Goal: Find specific page/section: Find specific page/section

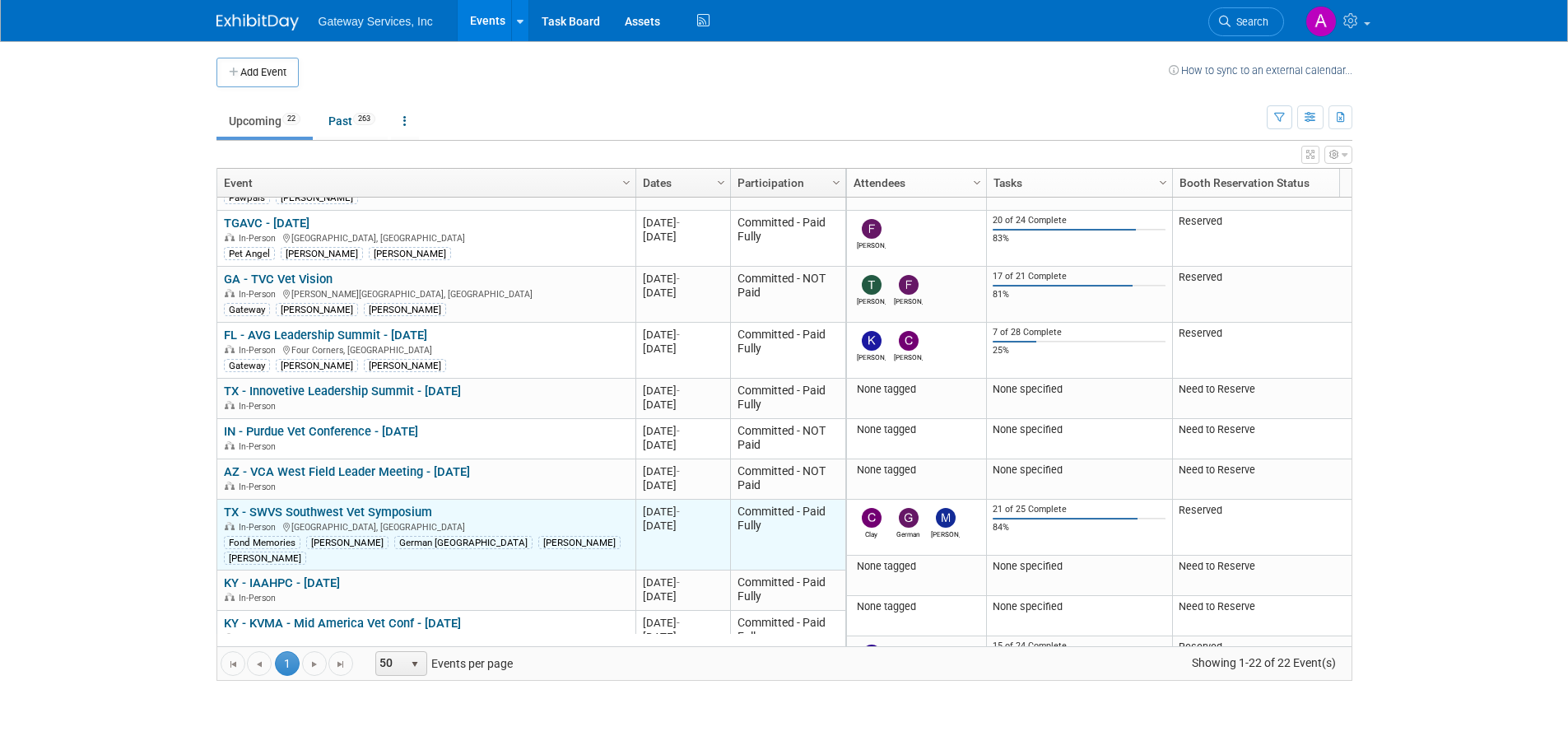
scroll to position [197, 0]
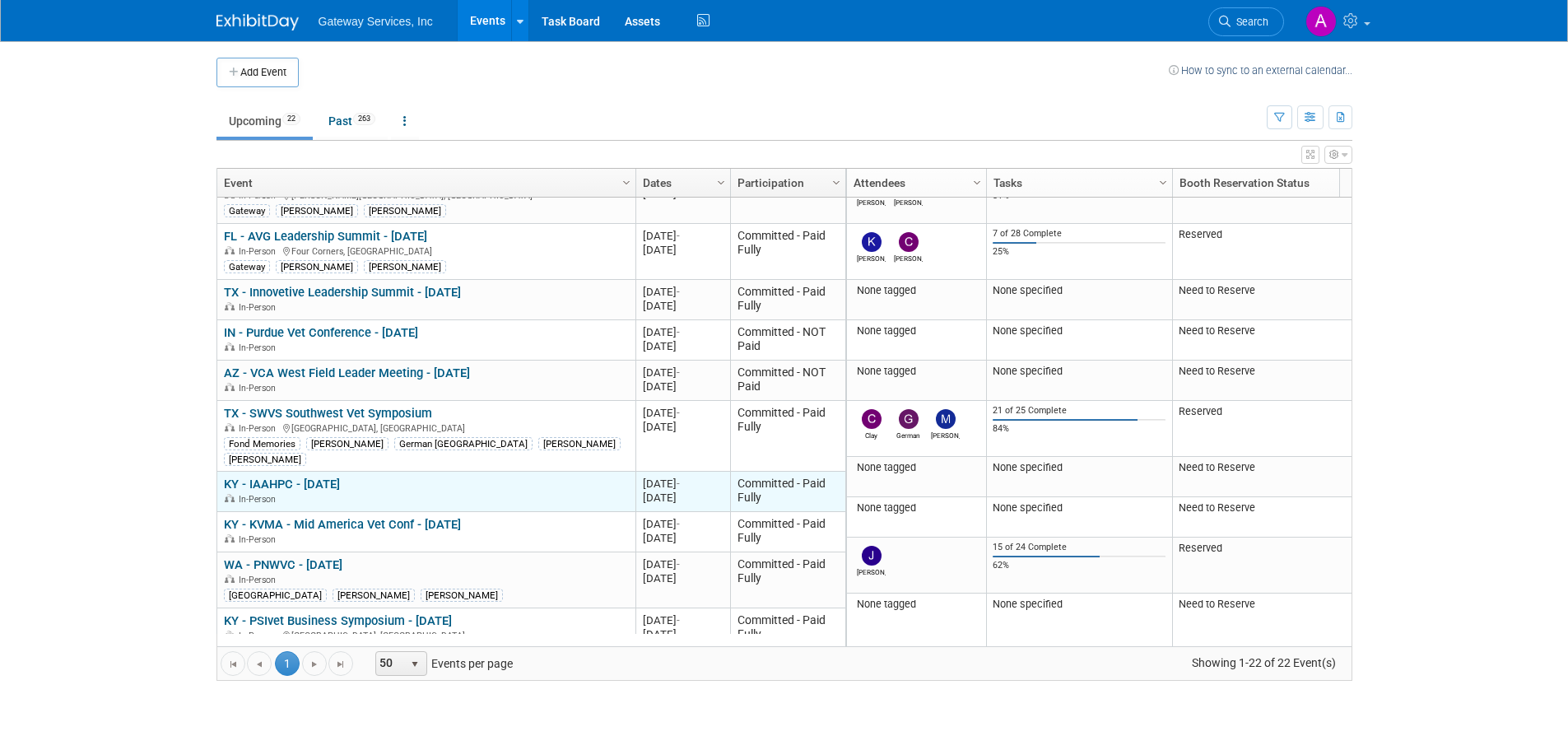
click at [340, 476] on link "KY - IAAHPC - [DATE]" at bounding box center [281, 483] width 116 height 15
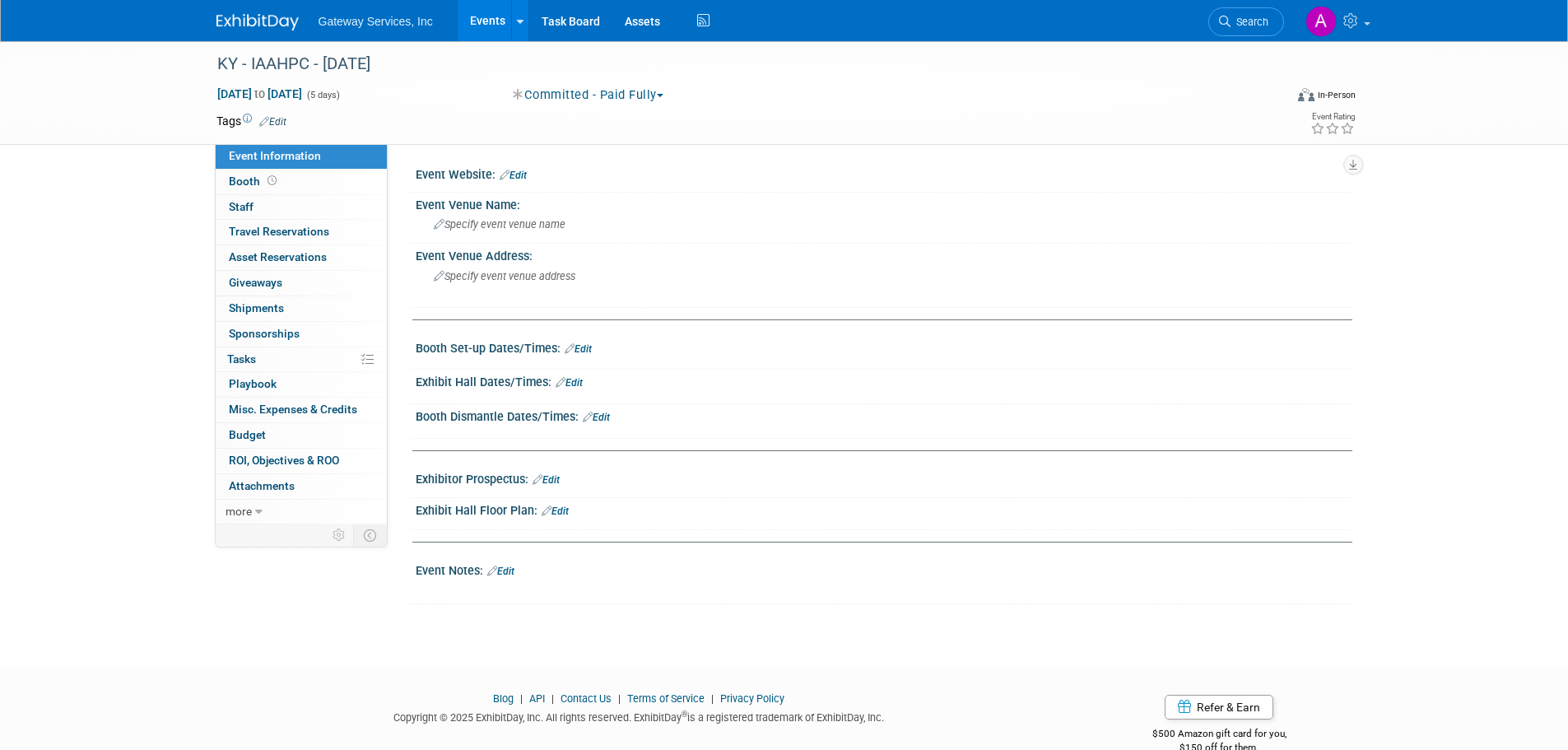
click at [284, 29] on img at bounding box center [257, 21] width 83 height 17
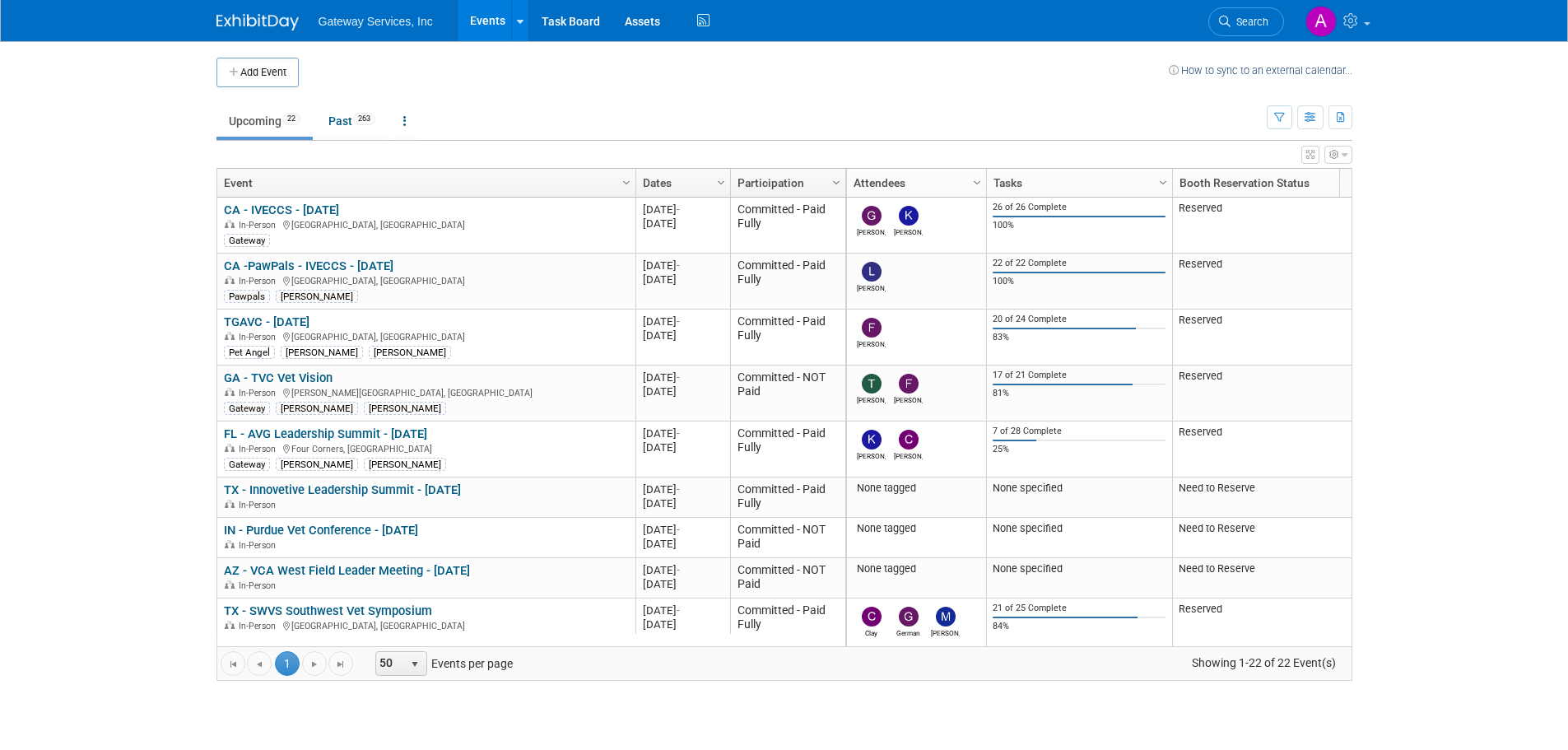
click at [305, 318] on link "TGAVC - [DATE]" at bounding box center [266, 322] width 85 height 15
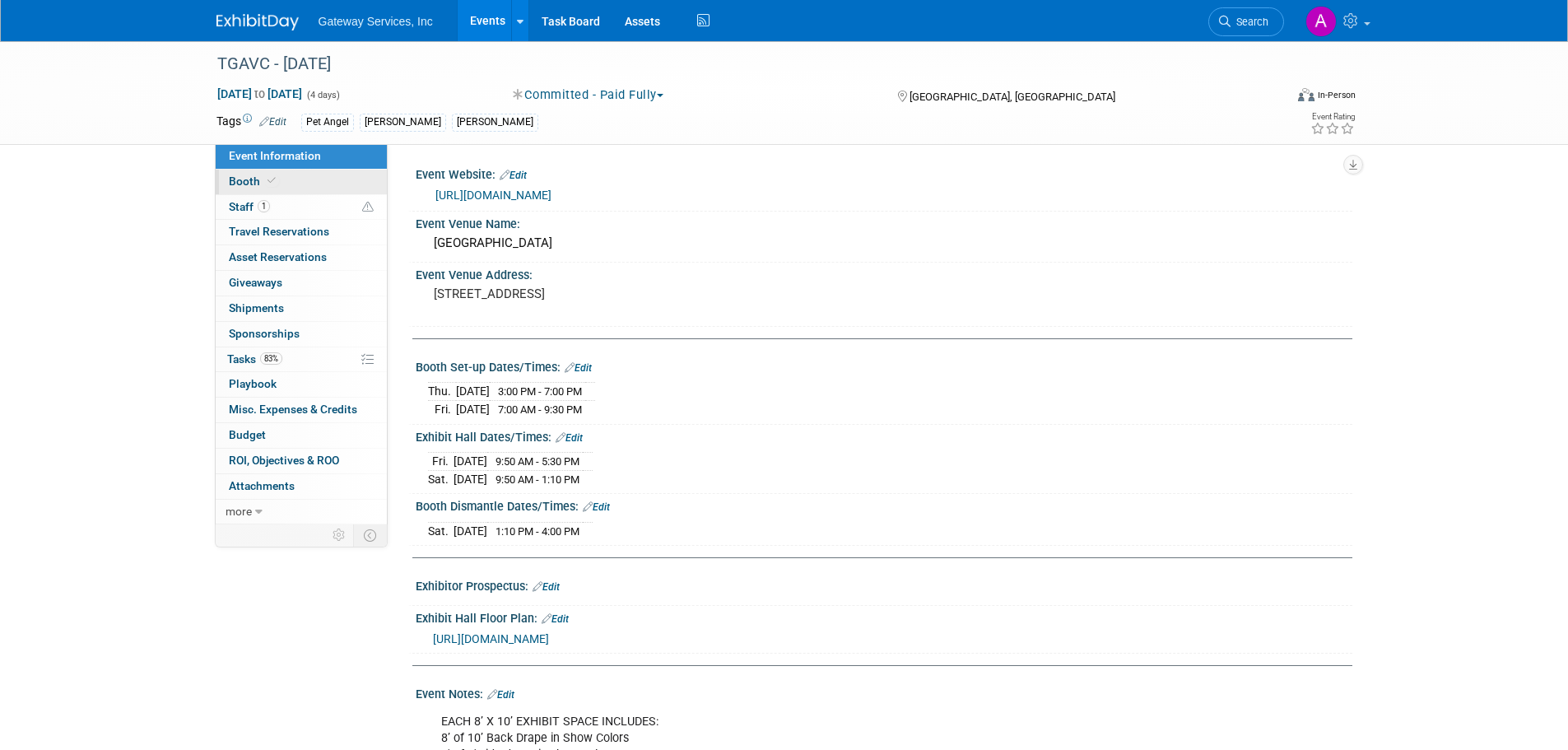
click at [328, 185] on link "Booth" at bounding box center [301, 181] width 171 height 24
